Goal: Information Seeking & Learning: Understand process/instructions

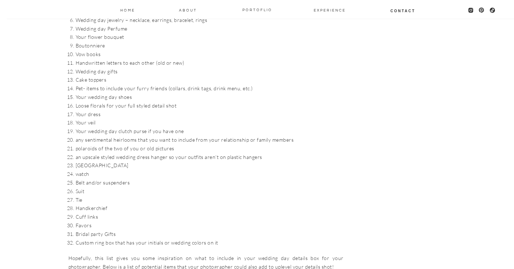
scroll to position [851, 0]
click at [207, 127] on li "Your wedding day clutch purse if you have one" at bounding box center [210, 131] width 268 height 9
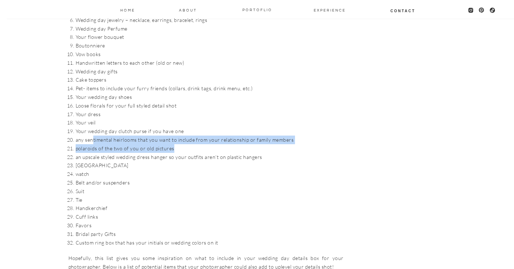
drag, startPoint x: 299, startPoint y: 127, endPoint x: 92, endPoint y: 116, distance: 206.8
click at [92, 116] on ol "Your rings- (Make sure that all 3 rings are in one place for this photo + not s…" at bounding box center [210, 105] width 268 height 283
click at [179, 144] on li "polaroids of the two of you or old pictures" at bounding box center [210, 148] width 268 height 9
drag, startPoint x: 290, startPoint y: 117, endPoint x: 66, endPoint y: 121, distance: 224.2
click at [76, 136] on li "any sentimental heirlooms that you want to include from your relationship or fa…" at bounding box center [210, 140] width 268 height 9
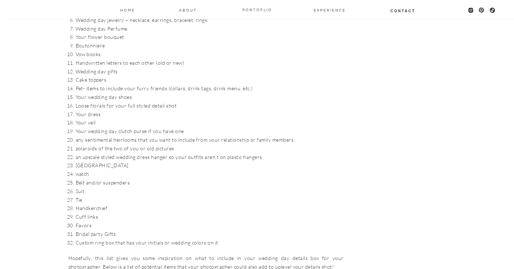
click at [176, 144] on li "polaroids of the two of you or old pictures" at bounding box center [210, 148] width 268 height 9
drag, startPoint x: 185, startPoint y: 129, endPoint x: 70, endPoint y: 125, distance: 114.9
click at [76, 144] on li "polaroids of the two of you or old pictures" at bounding box center [210, 148] width 268 height 9
click at [146, 161] on li "[GEOGRAPHIC_DATA]" at bounding box center [210, 165] width 268 height 9
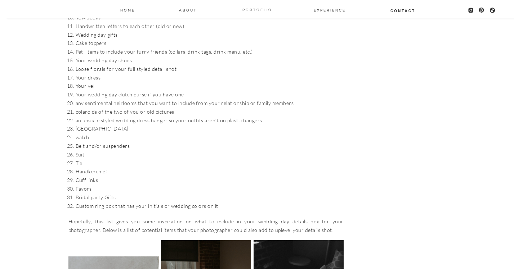
scroll to position [895, 0]
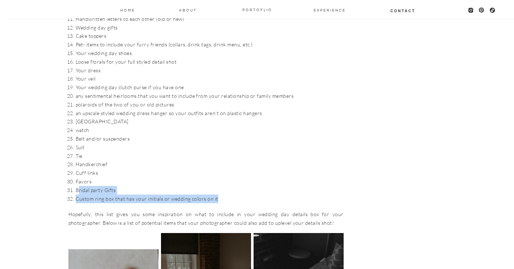
drag, startPoint x: 223, startPoint y: 178, endPoint x: 79, endPoint y: 163, distance: 145.1
click at [79, 163] on ol "Your rings- (Make sure that all 3 rings are in one place for this photo + not s…" at bounding box center [210, 61] width 268 height 283
click at [157, 195] on li "Custom ring box that has your initials or wedding colors on it" at bounding box center [210, 199] width 268 height 9
drag, startPoint x: 224, startPoint y: 177, endPoint x: 77, endPoint y: 156, distance: 148.3
click at [77, 156] on ol "Your rings- (Make sure that all 3 rings are in one place for this photo + not s…" at bounding box center [210, 61] width 268 height 283
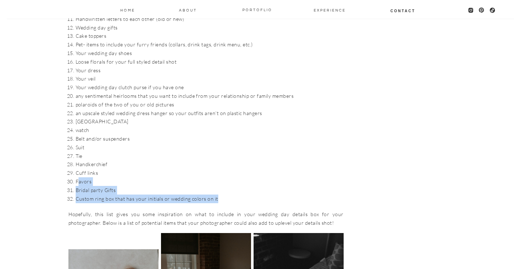
click at [77, 177] on li "Favors" at bounding box center [210, 181] width 268 height 9
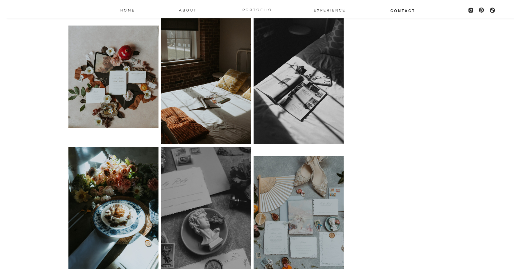
scroll to position [1119, 0]
